Goal: Transaction & Acquisition: Purchase product/service

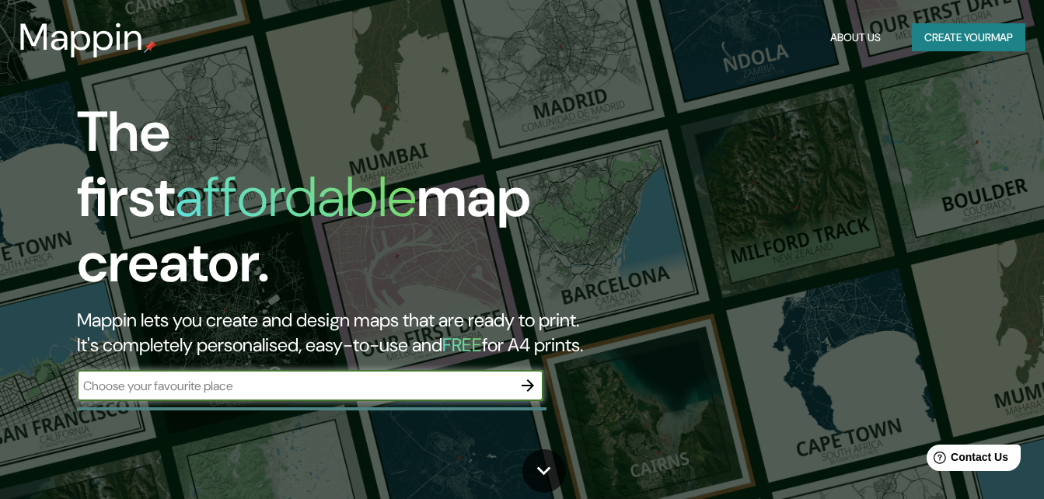
click at [528, 376] on icon "button" at bounding box center [527, 385] width 19 height 19
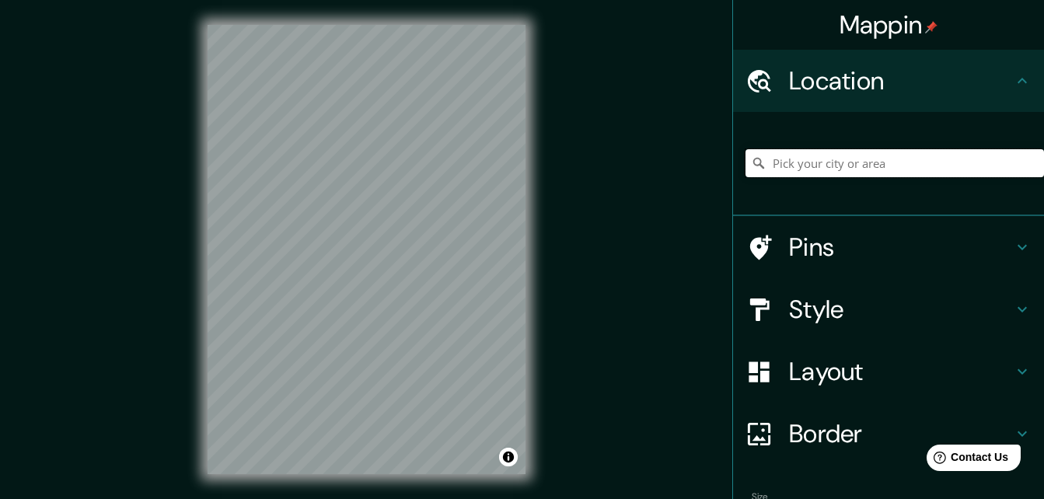
click at [798, 176] on input "Pick your city or area" at bounding box center [894, 163] width 298 height 28
type input "Villahermosa, [GEOGRAPHIC_DATA], [GEOGRAPHIC_DATA]"
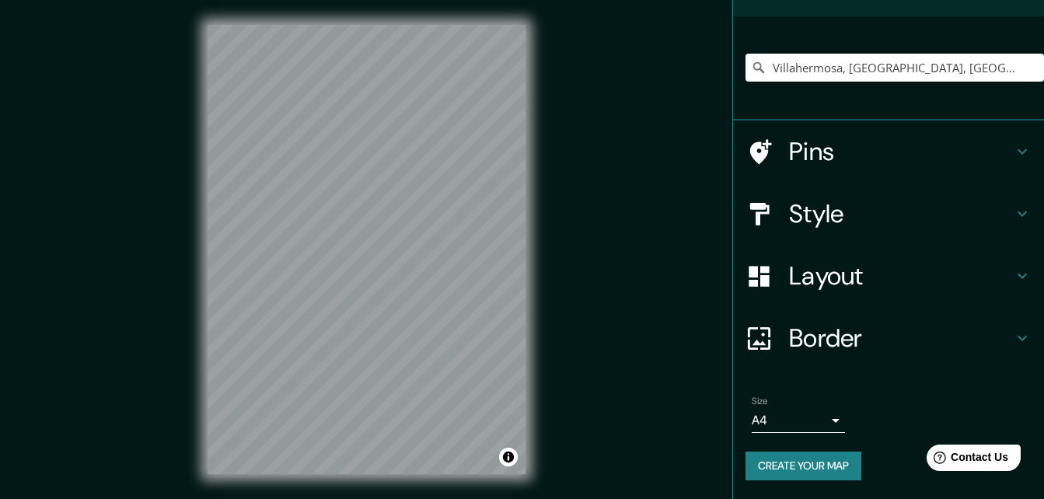
click at [809, 472] on button "Create your map" at bounding box center [803, 465] width 116 height 29
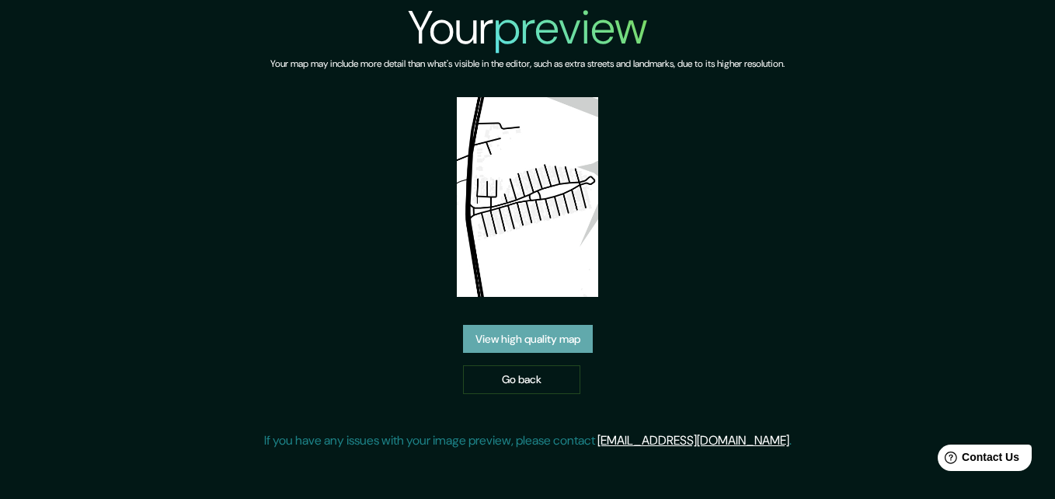
click at [542, 336] on link "View high quality map" at bounding box center [528, 339] width 130 height 29
